Goal: Transaction & Acquisition: Download file/media

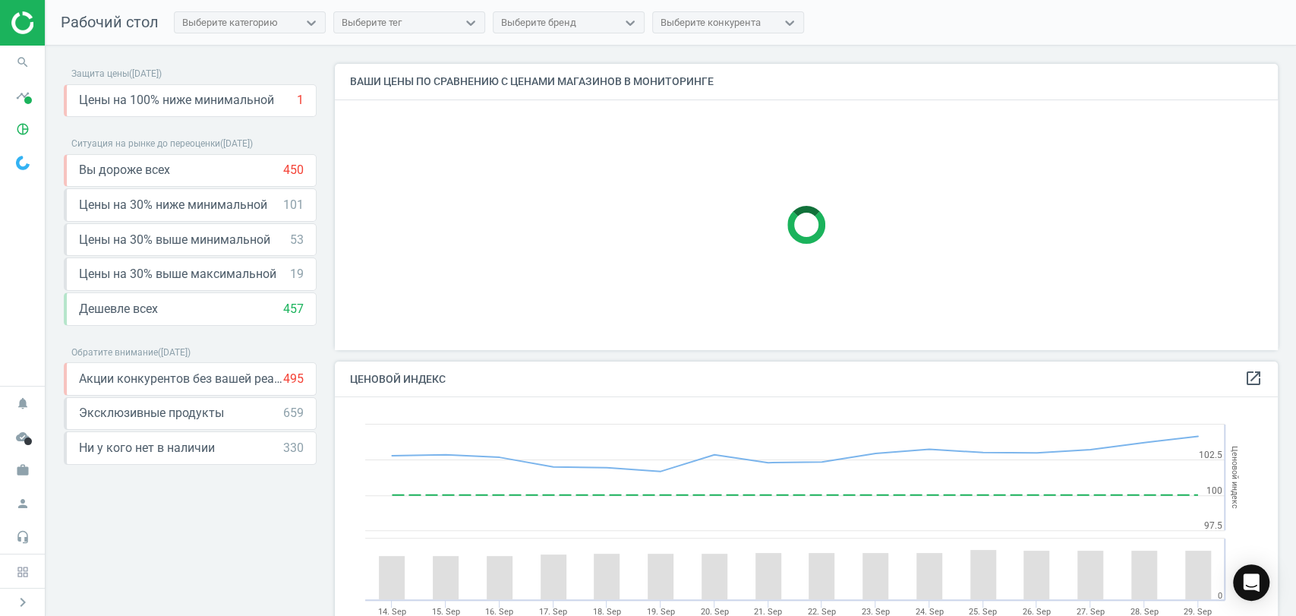
scroll to position [376, 957]
click at [18, 99] on icon "timeline" at bounding box center [22, 95] width 29 height 29
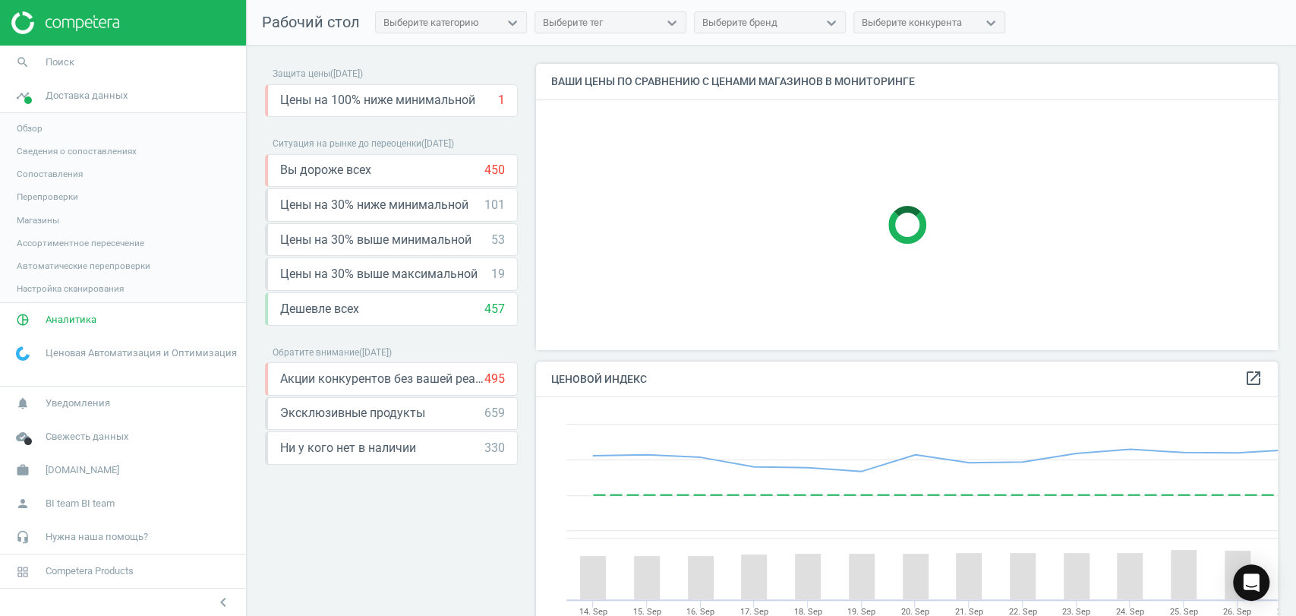
scroll to position [7, 8]
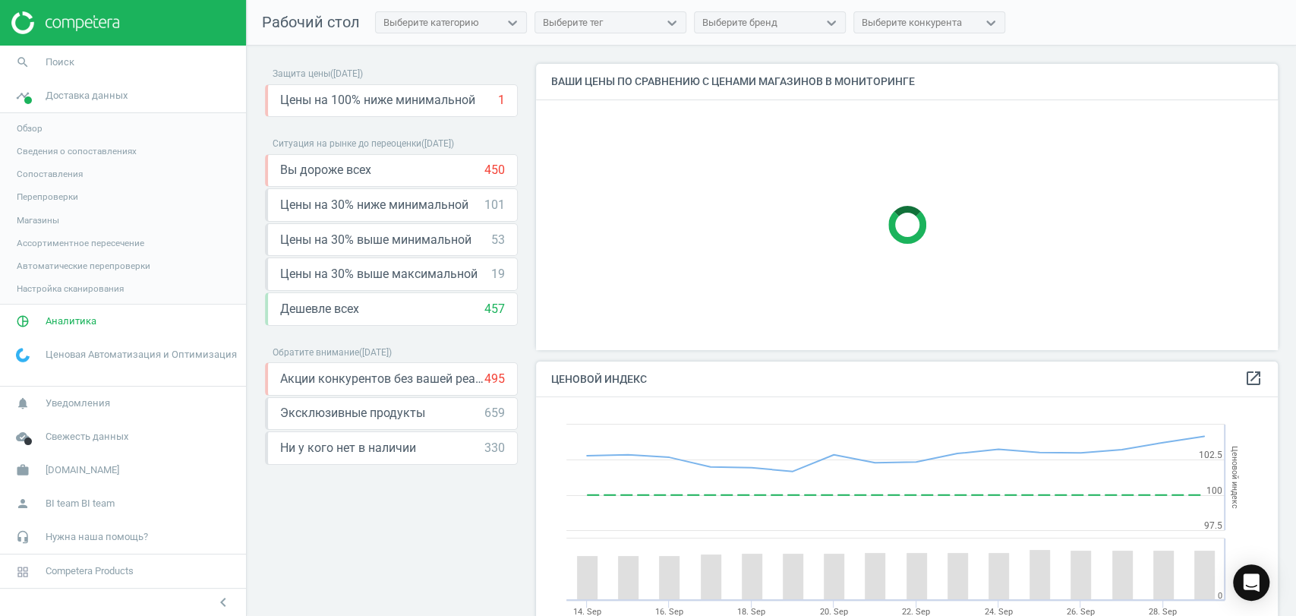
click at [30, 221] on span "Магазины" at bounding box center [38, 220] width 43 height 12
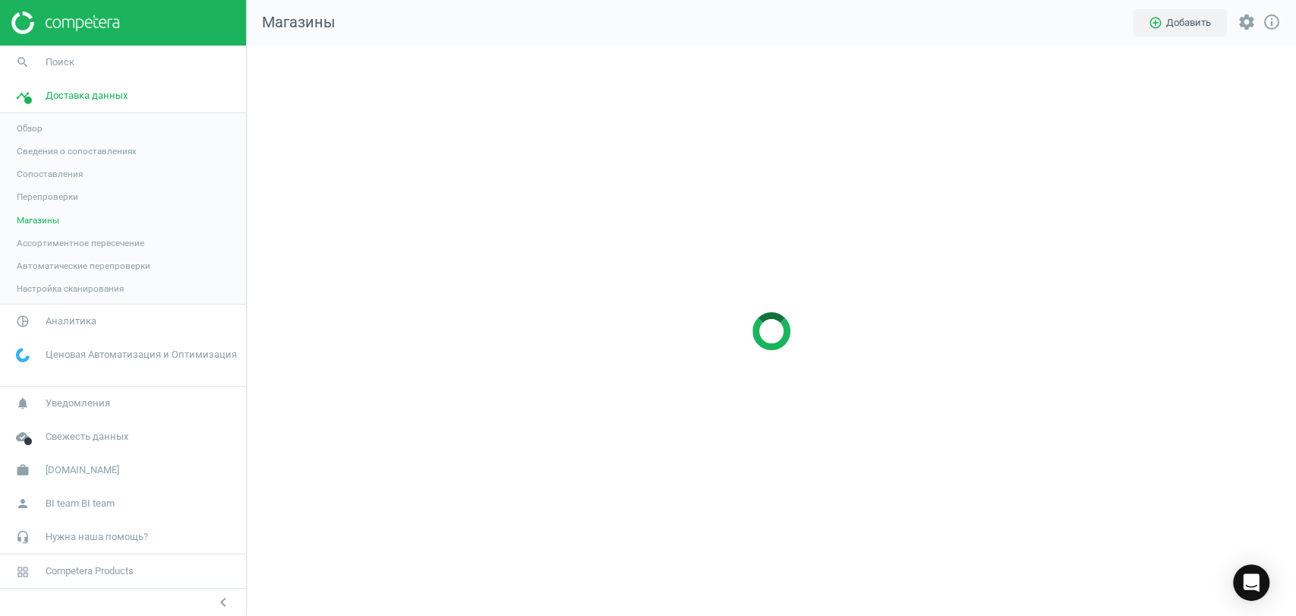
scroll to position [596, 1075]
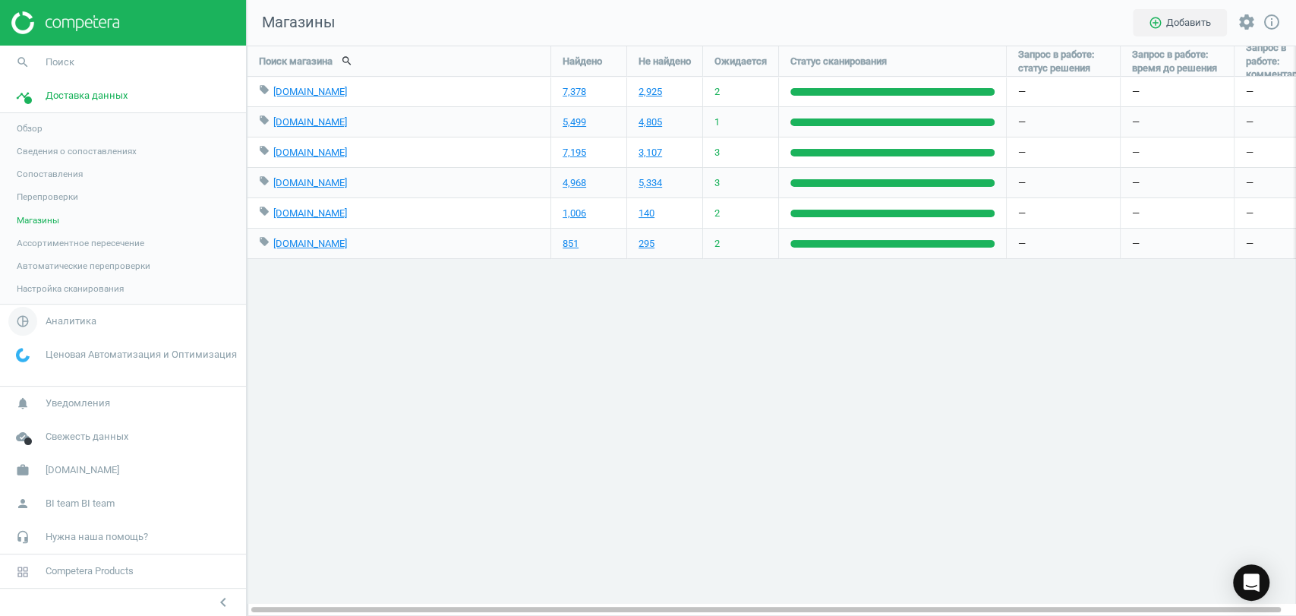
click at [56, 326] on span "Аналитика" at bounding box center [71, 321] width 51 height 14
click at [39, 186] on span "Товары" at bounding box center [33, 184] width 32 height 12
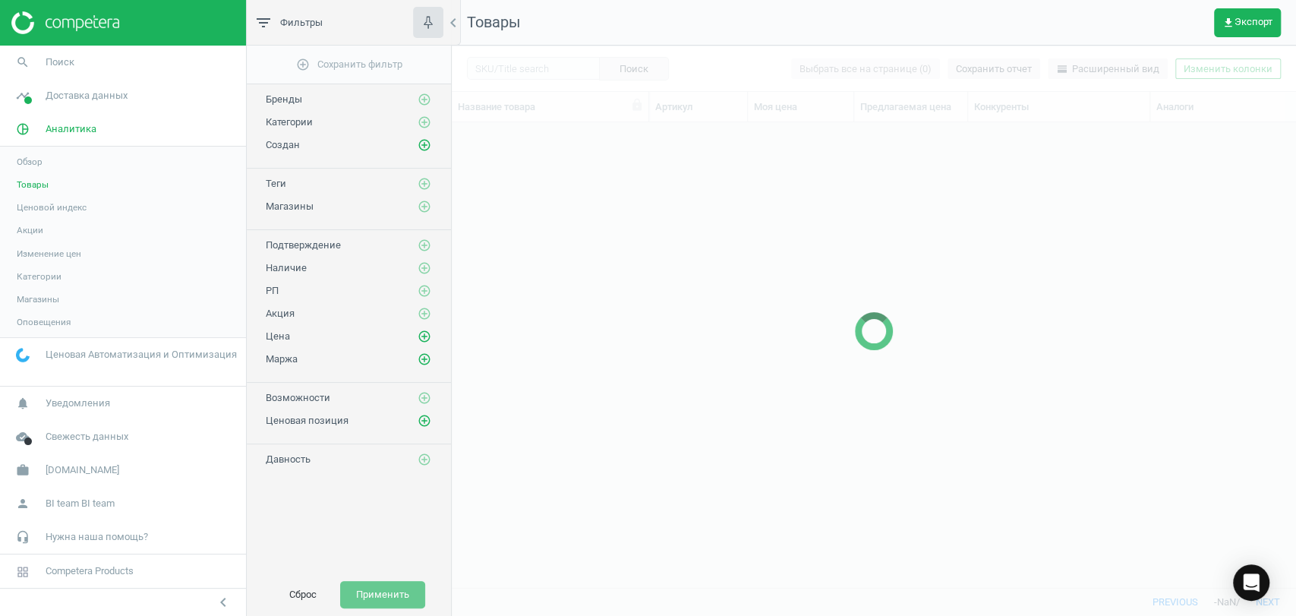
scroll to position [438, 831]
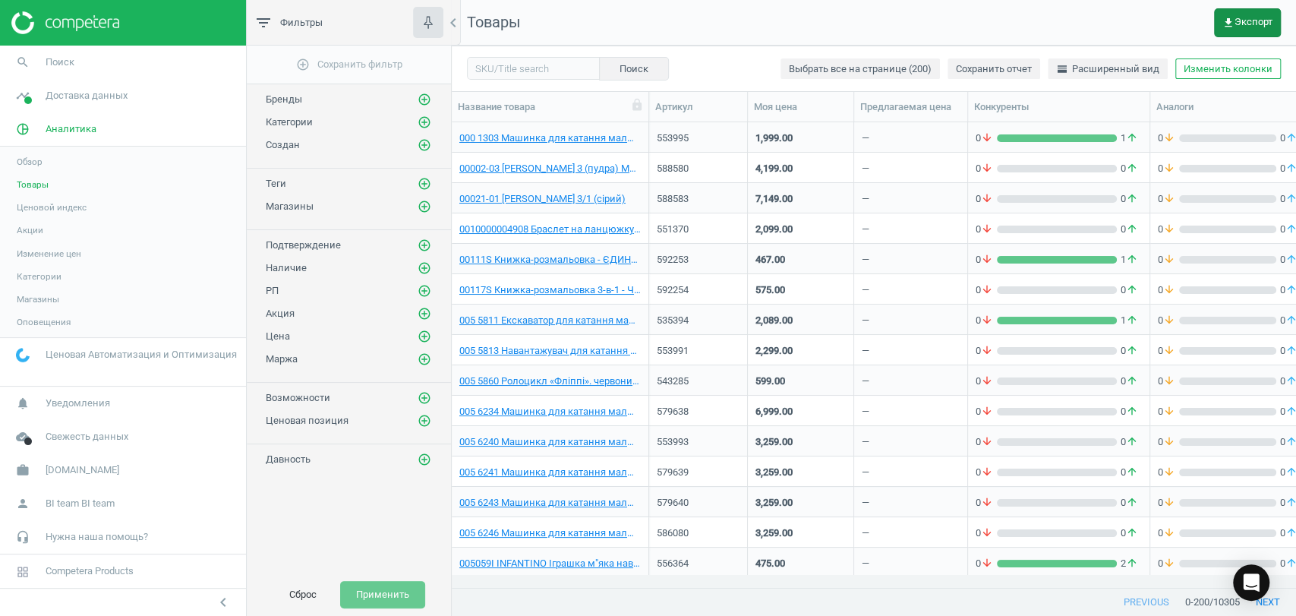
click at [1239, 19] on span "get_app Экспорт" at bounding box center [1248, 23] width 50 height 12
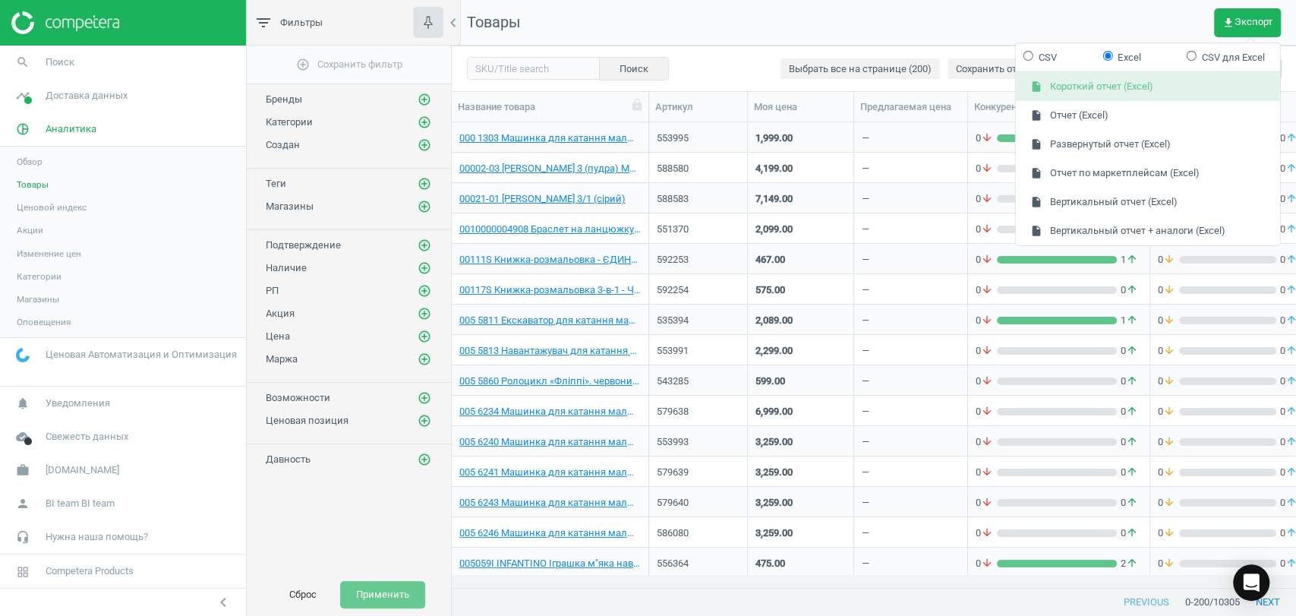
click at [1128, 93] on button "insert_drive_file Короткий отчет (Excel)" at bounding box center [1148, 86] width 264 height 29
